Goal: Transaction & Acquisition: Purchase product/service

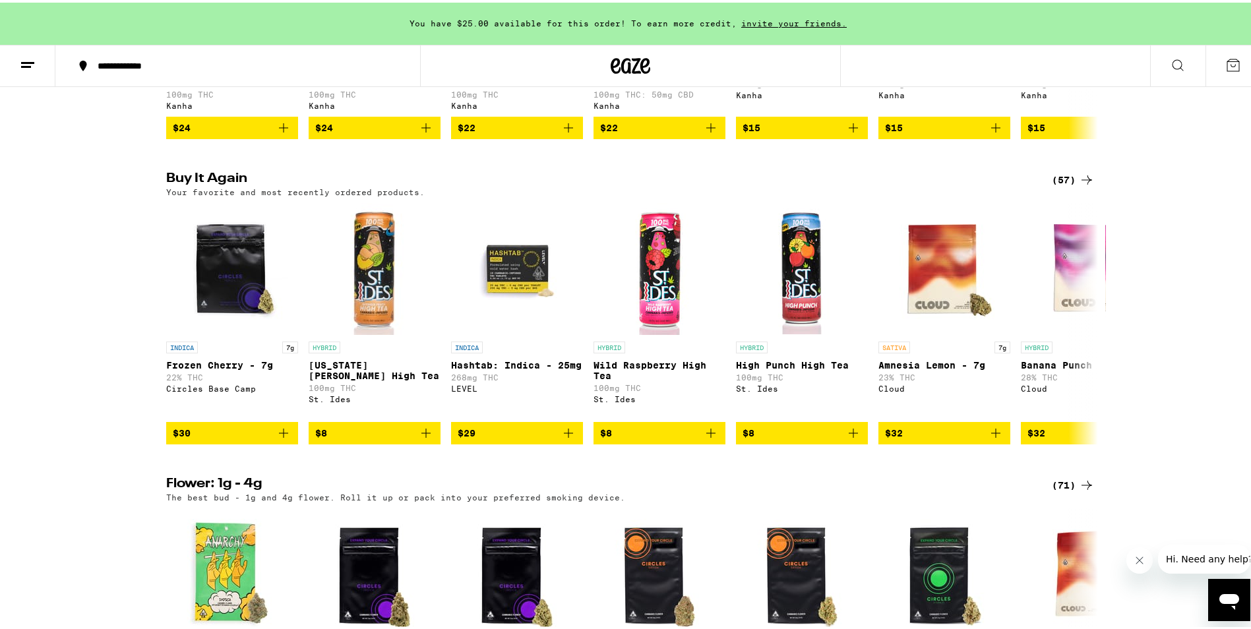
scroll to position [989, 0]
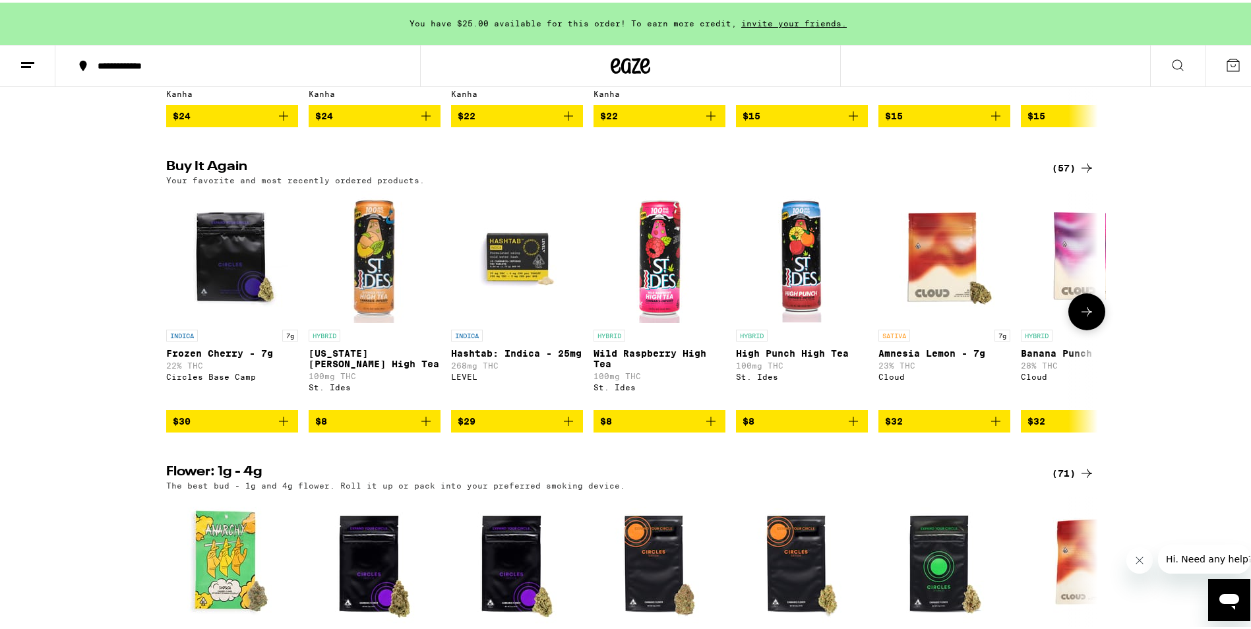
click at [1082, 328] on button at bounding box center [1087, 309] width 37 height 37
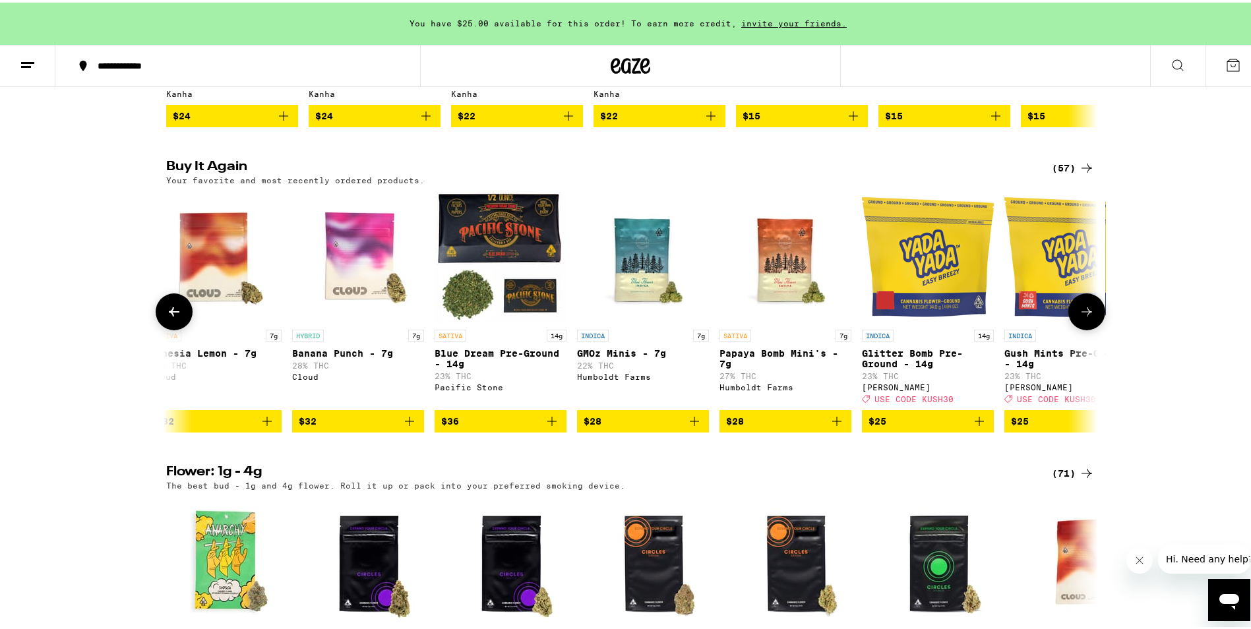
scroll to position [0, 785]
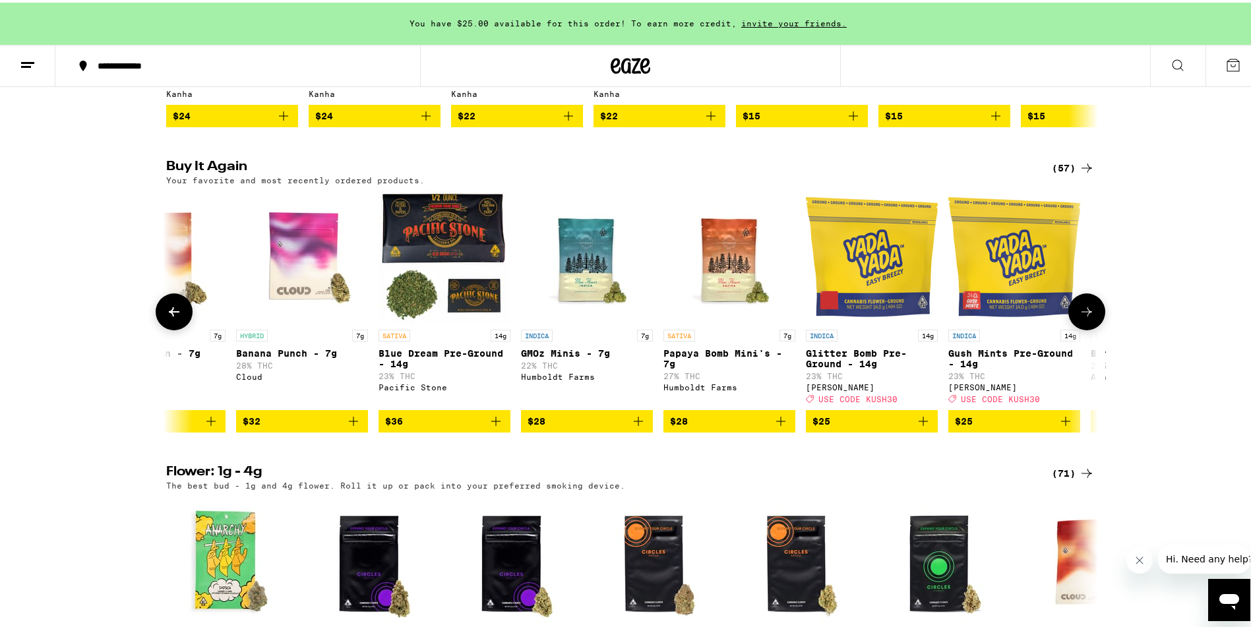
click at [1082, 328] on button at bounding box center [1087, 309] width 37 height 37
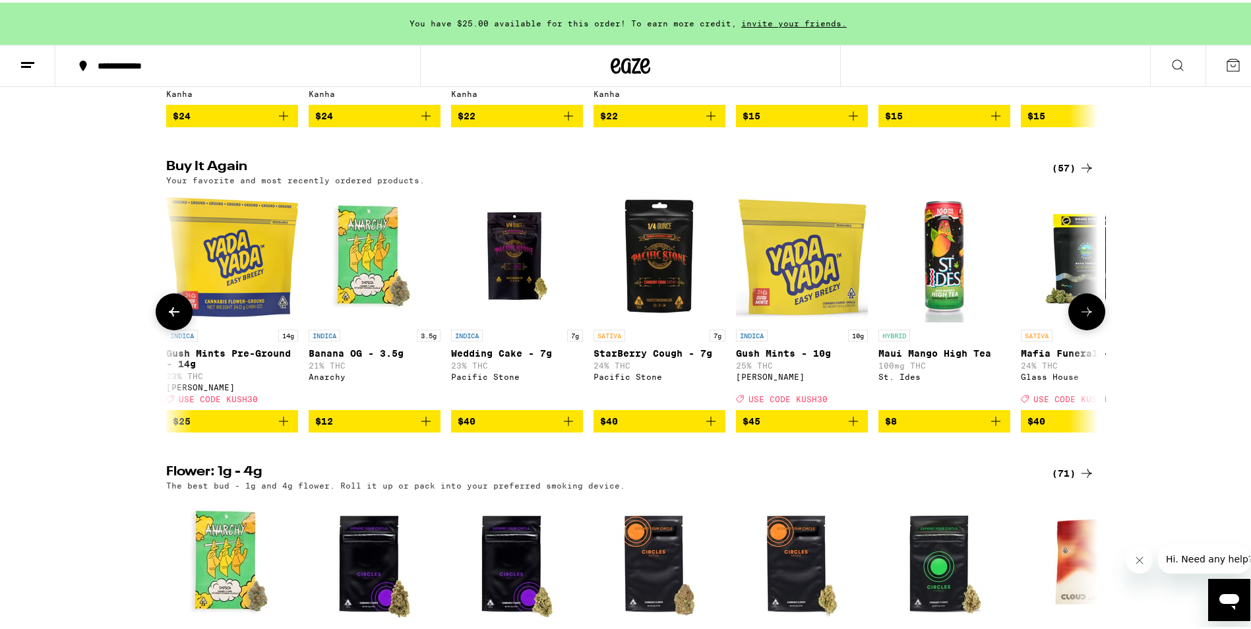
scroll to position [0, 1570]
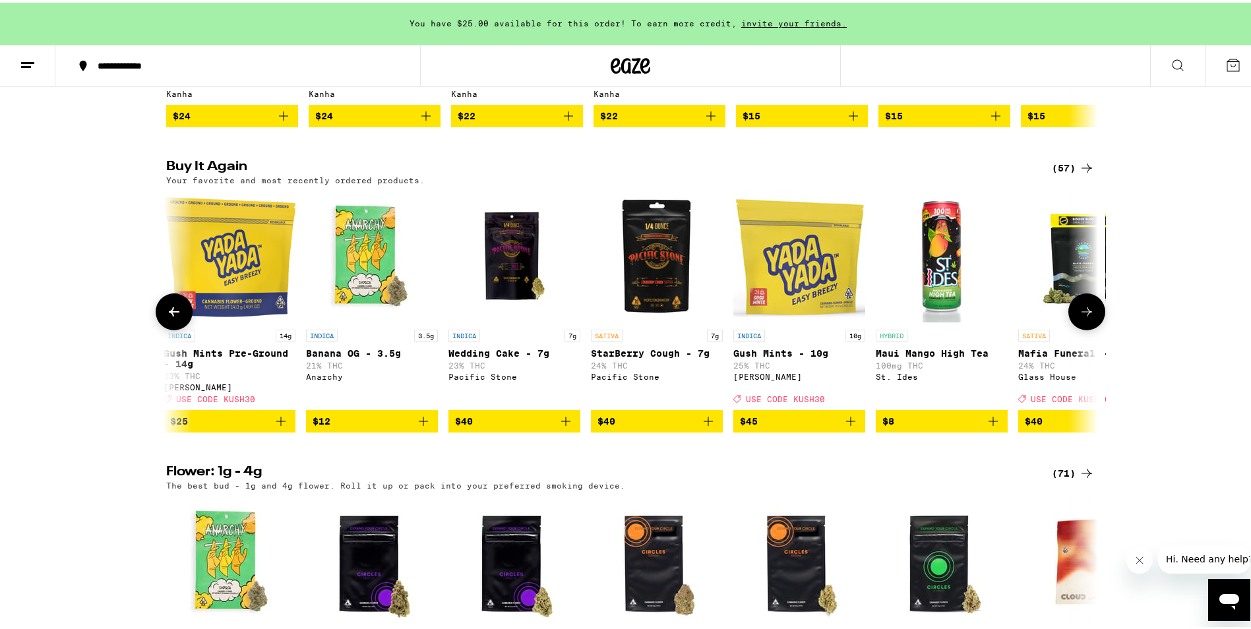
click at [1082, 328] on button at bounding box center [1087, 309] width 37 height 37
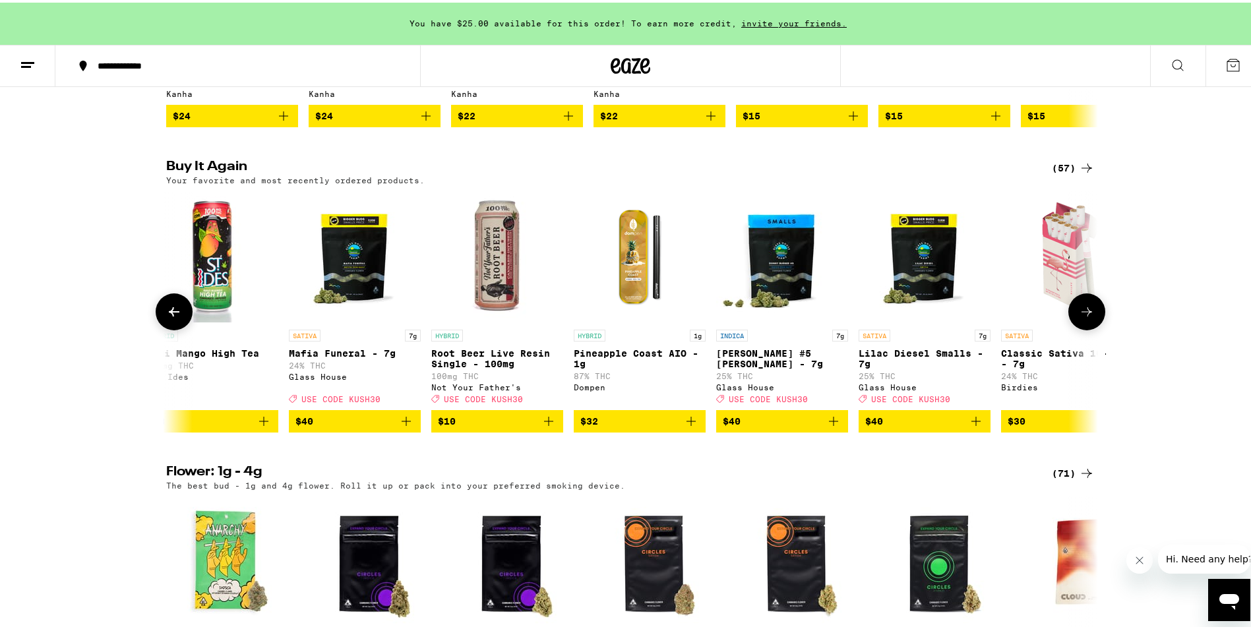
scroll to position [0, 2355]
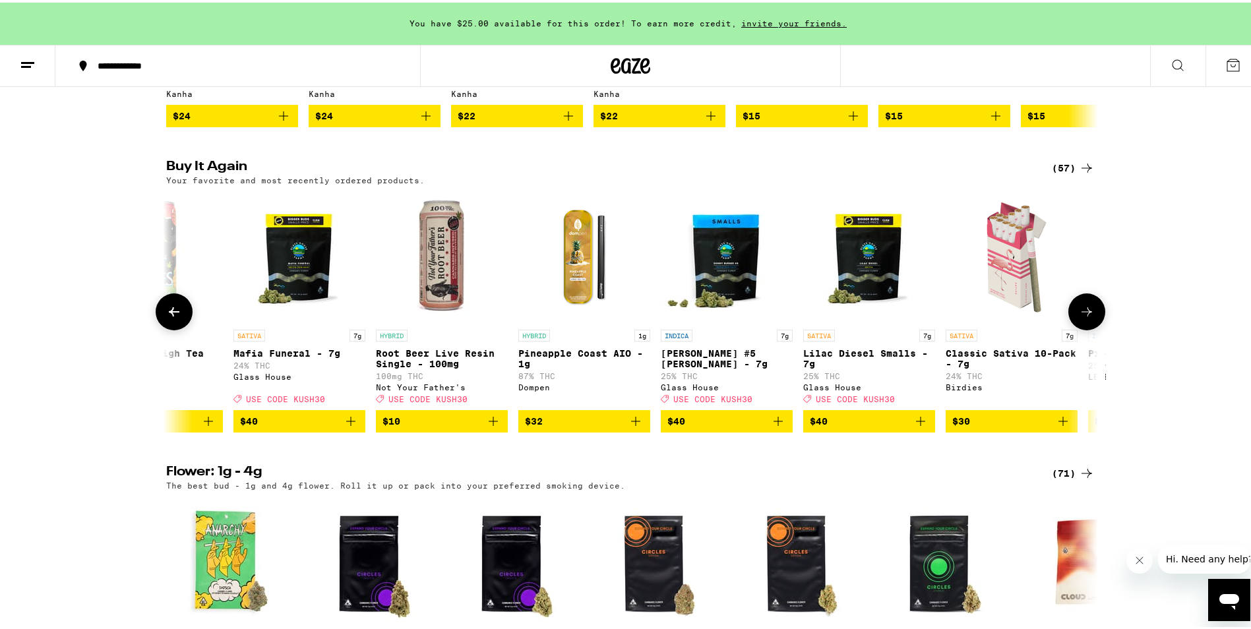
click at [1082, 328] on button at bounding box center [1087, 309] width 37 height 37
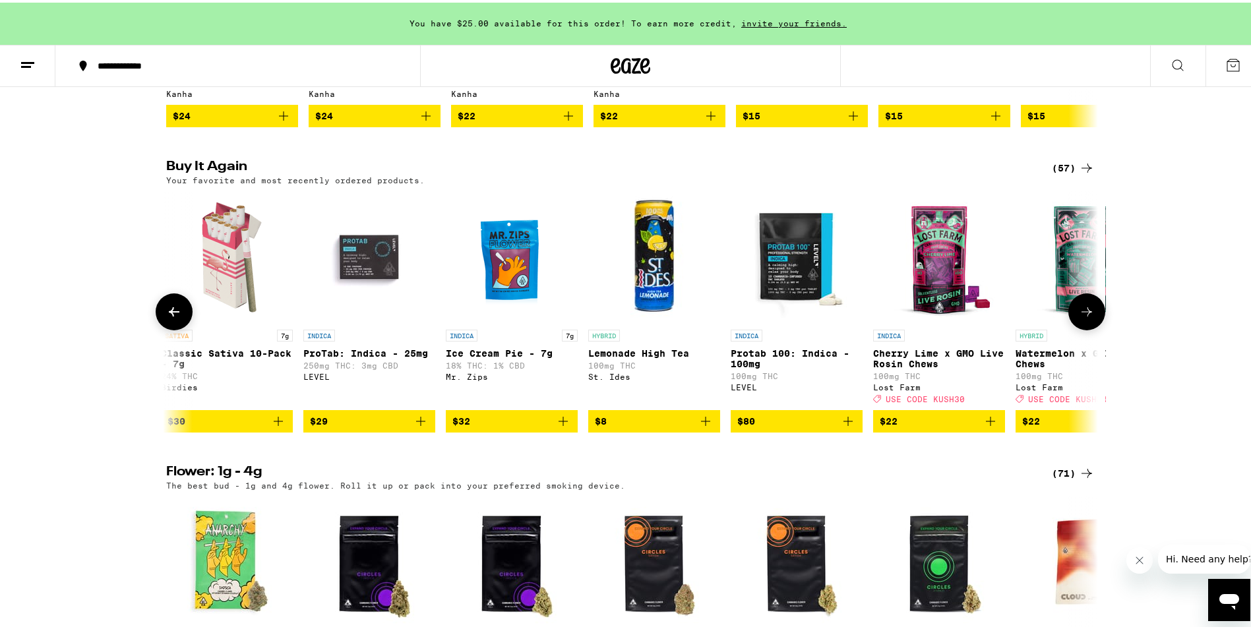
click at [1082, 328] on button at bounding box center [1087, 309] width 37 height 37
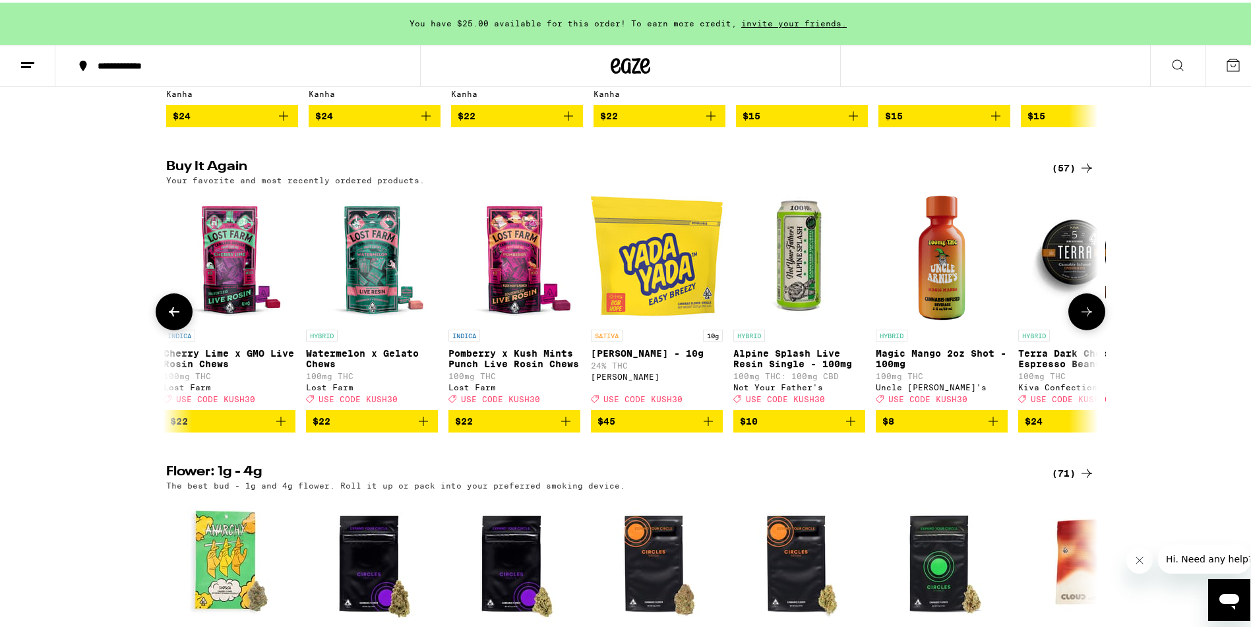
scroll to position [0, 3925]
